Goal: Task Accomplishment & Management: Manage account settings

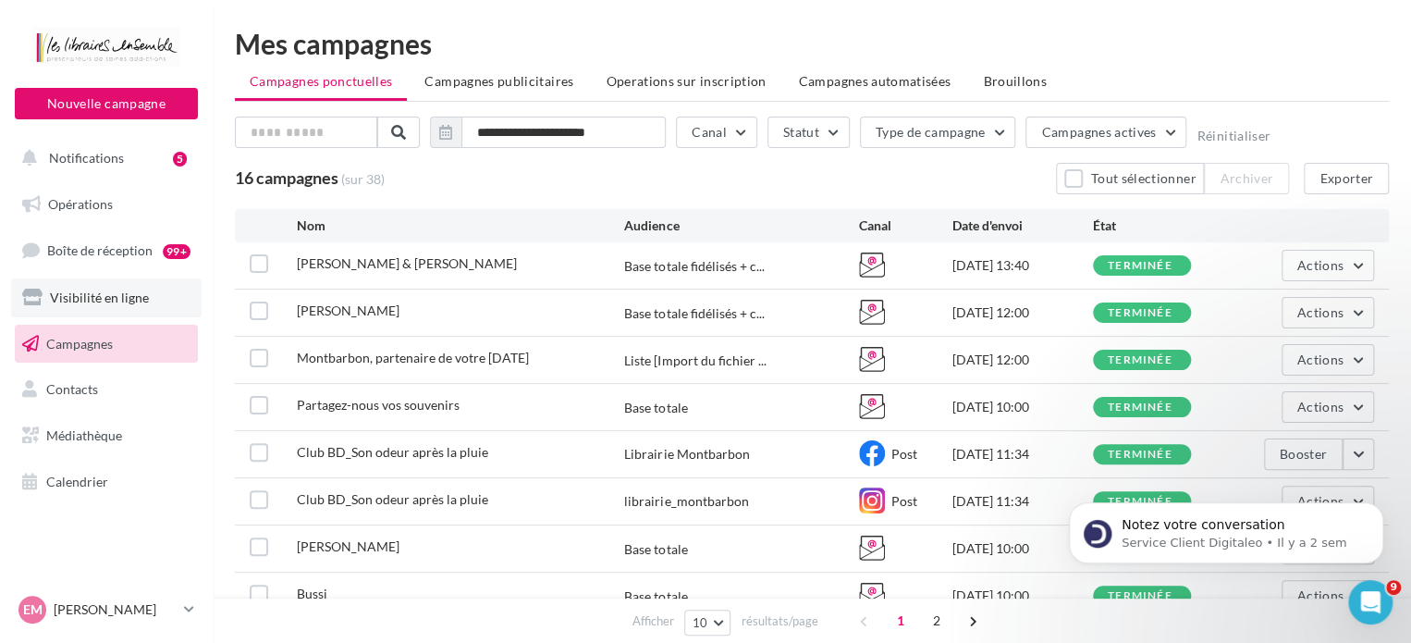
click at [104, 301] on span "Visibilité en ligne" at bounding box center [99, 297] width 99 height 16
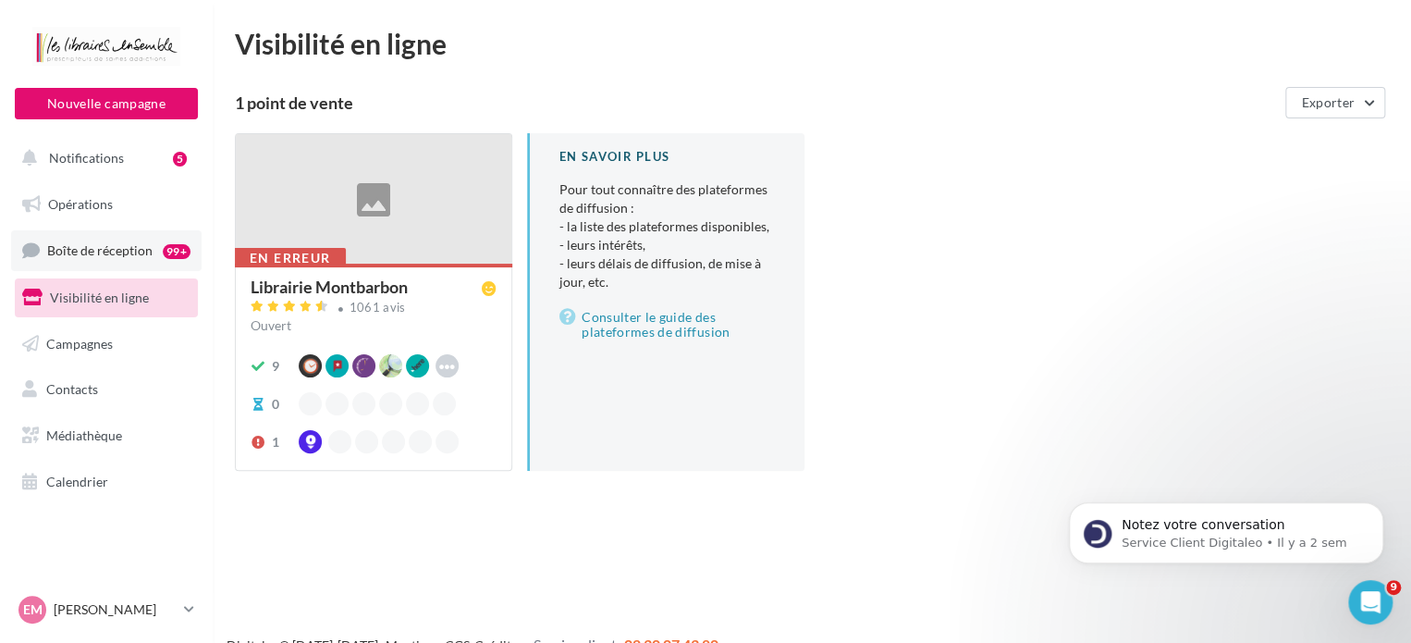
click at [115, 238] on link "Boîte de réception 99+" at bounding box center [106, 250] width 190 height 40
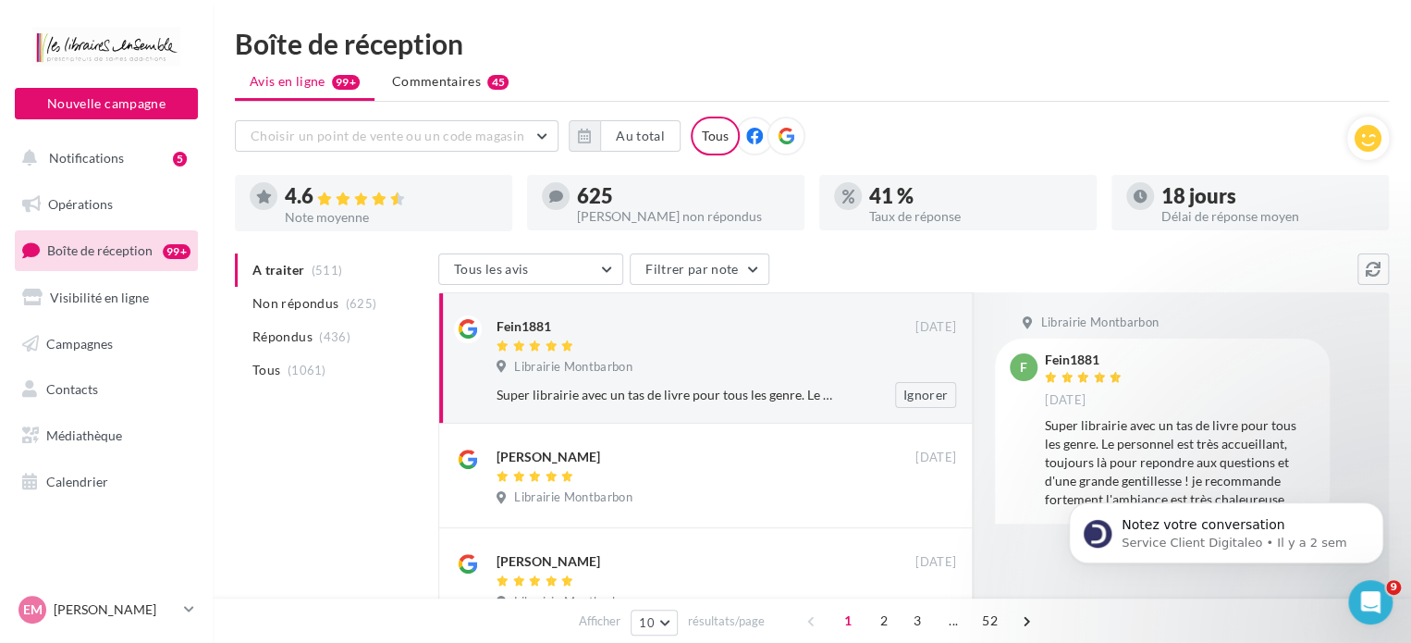
click at [802, 378] on div "Fein1881 08 oct. Librairie Montbarbon Super librairie avec un tas de livre pour…" at bounding box center [727, 361] width 460 height 92
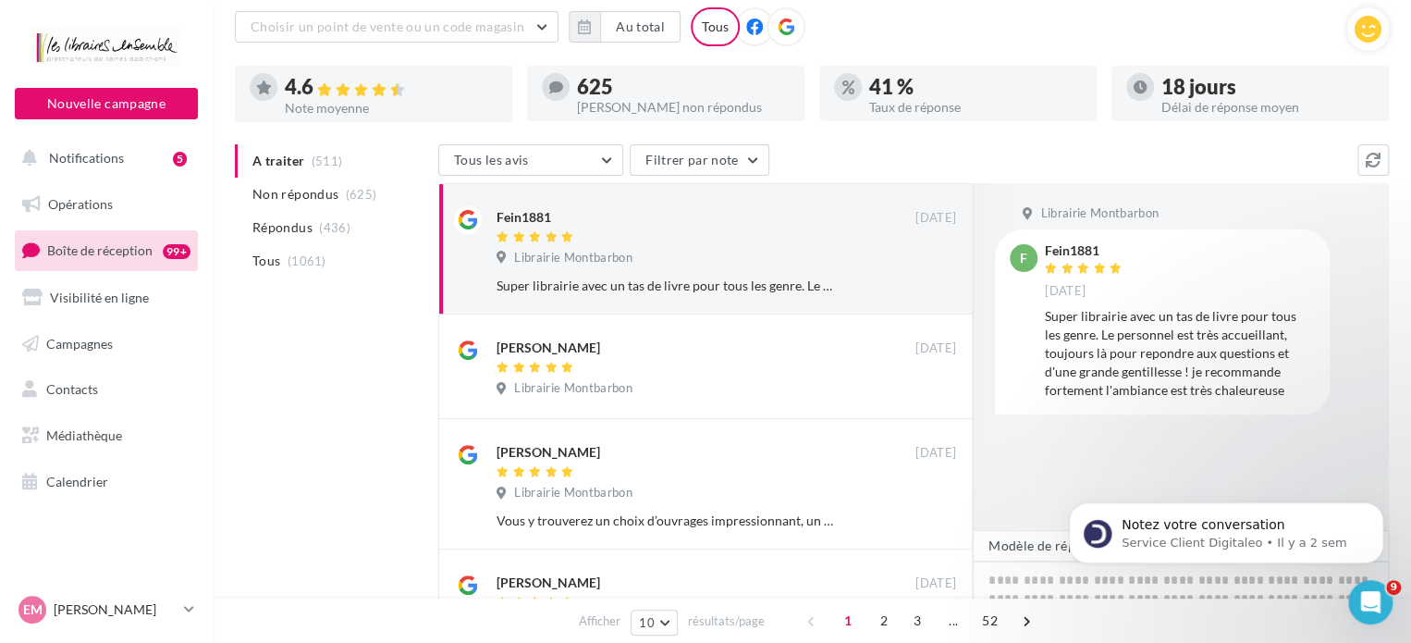
scroll to position [111, 0]
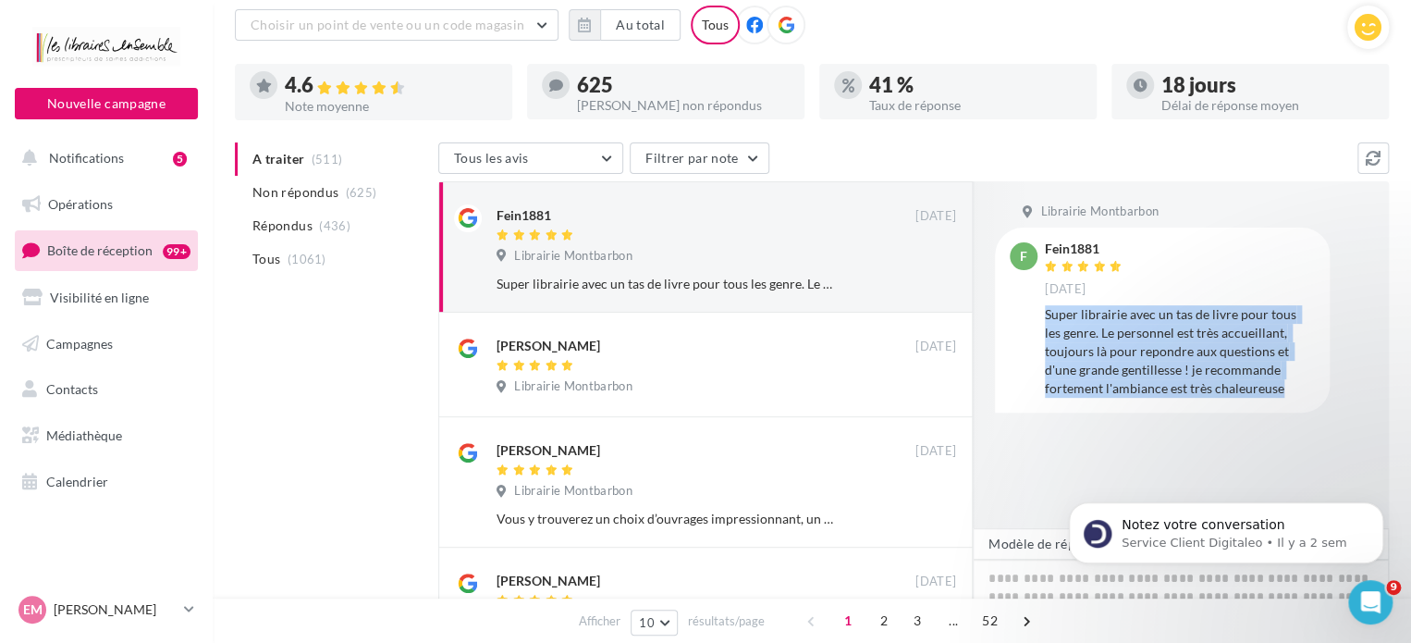
drag, startPoint x: 1045, startPoint y: 314, endPoint x: 1285, endPoint y: 390, distance: 252.1
click at [1285, 390] on div "Super librairie avec un tas de livre pour tous les genre. Le personnel est très…" at bounding box center [1180, 351] width 270 height 92
copy div "Super librairie avec un tas de livre pour tous les genre. Le personnel est très…"
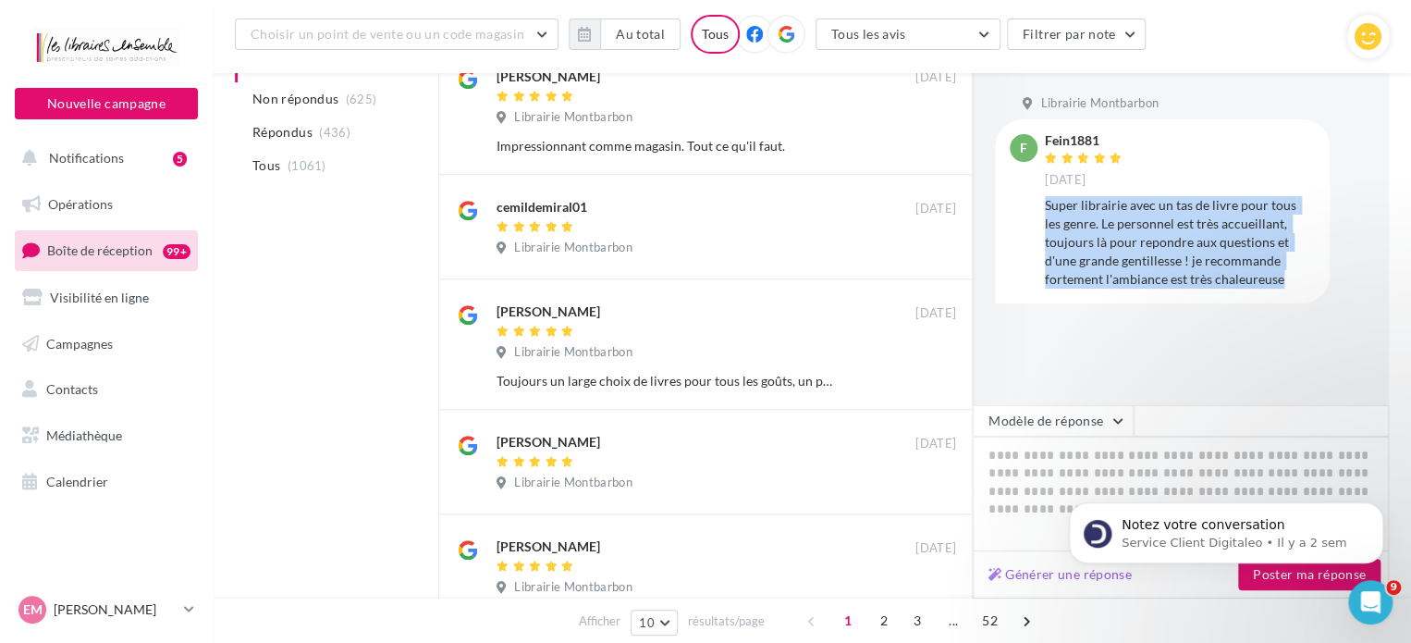
scroll to position [638, 0]
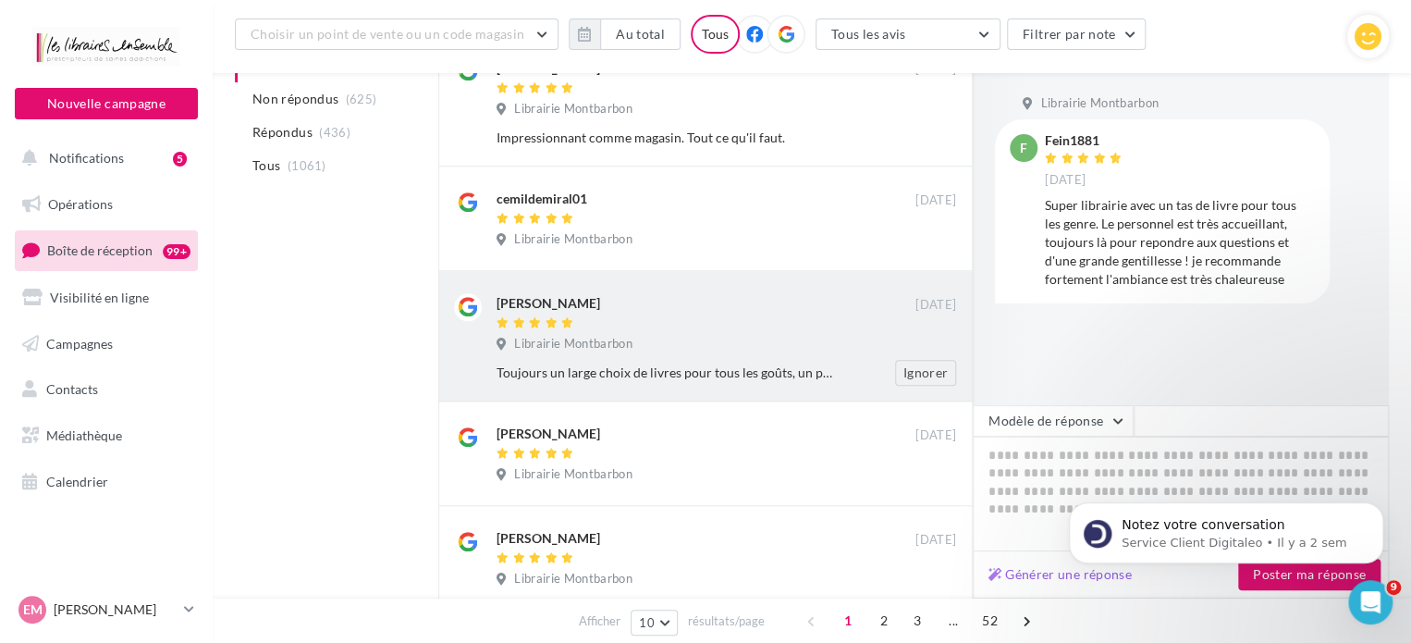
click at [777, 372] on div "Toujours un large choix de livres pour tous les goûts, un personnel vraiment in…" at bounding box center [666, 372] width 339 height 18
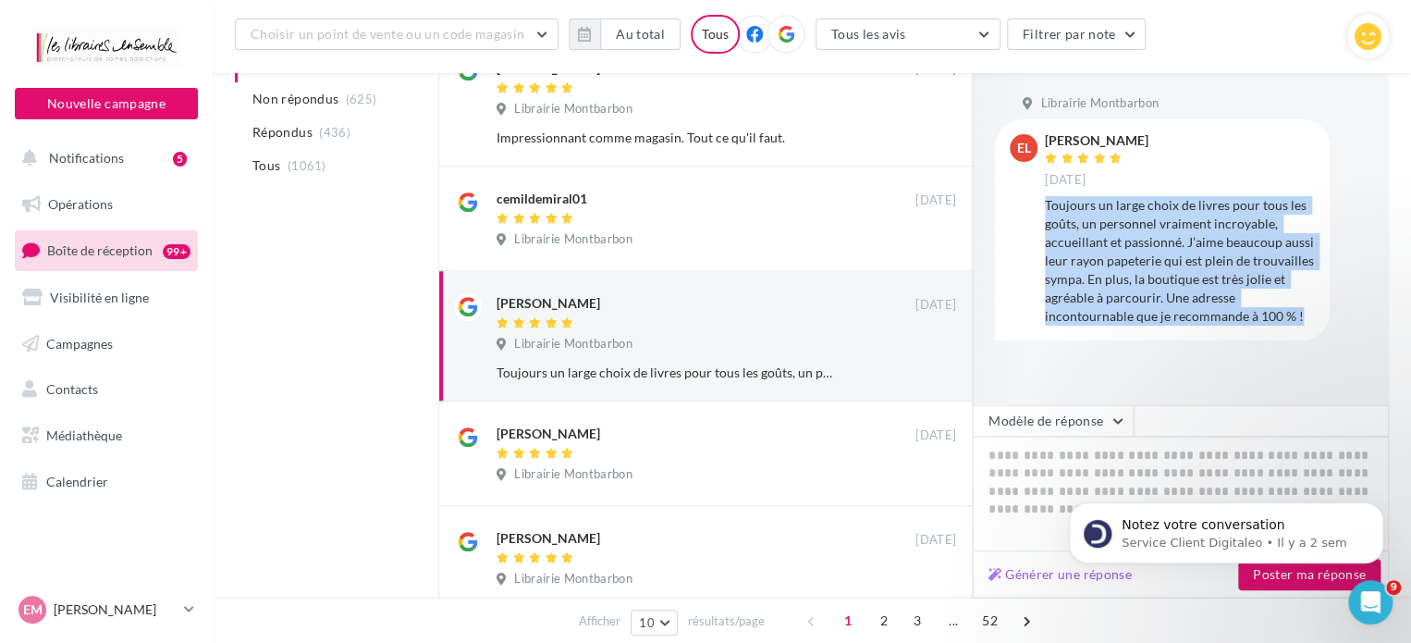
drag, startPoint x: 1045, startPoint y: 203, endPoint x: 1301, endPoint y: 321, distance: 281.8
click at [1301, 321] on div "Toujours un large choix de livres pour tous les goûts, un personnel vraiment in…" at bounding box center [1180, 260] width 270 height 129
copy div "Toujours un large choix de livres pour tous les goûts, un personnel vraiment in…"
